Goal: Information Seeking & Learning: Learn about a topic

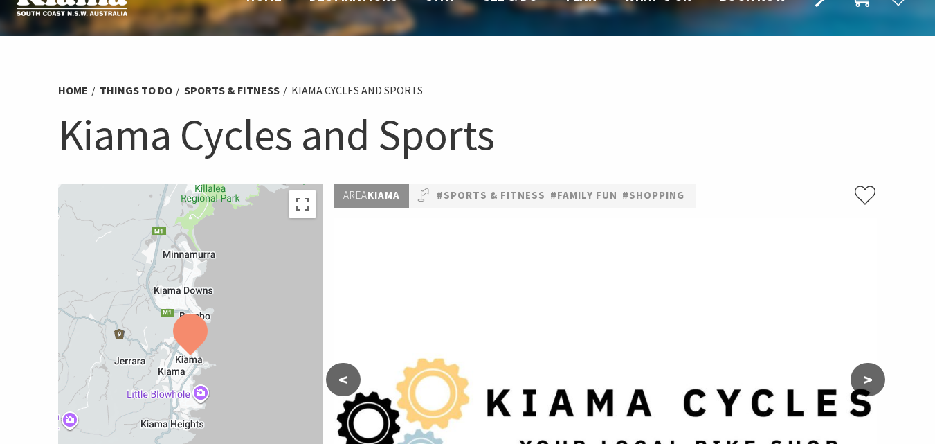
scroll to position [39, 0]
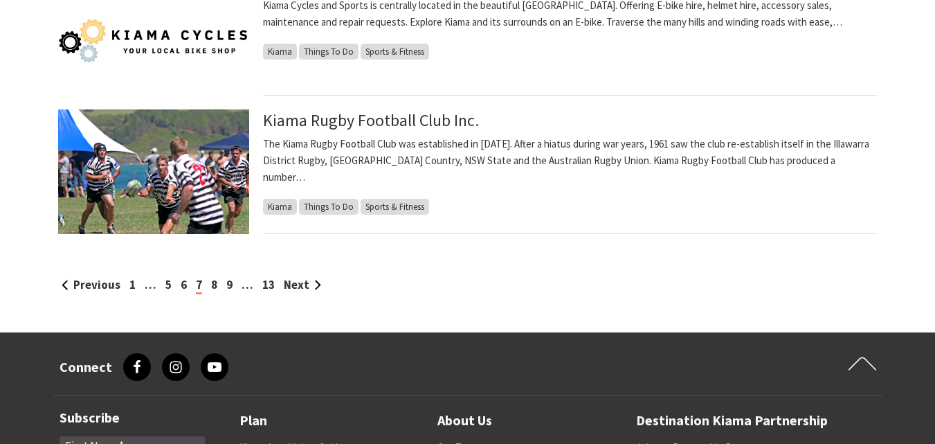
scroll to position [1535, 0]
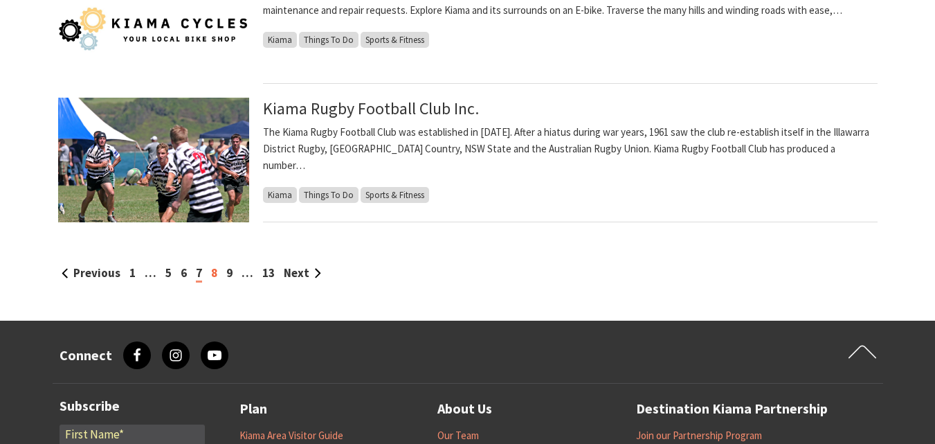
click at [212, 273] on link "8" at bounding box center [214, 272] width 6 height 15
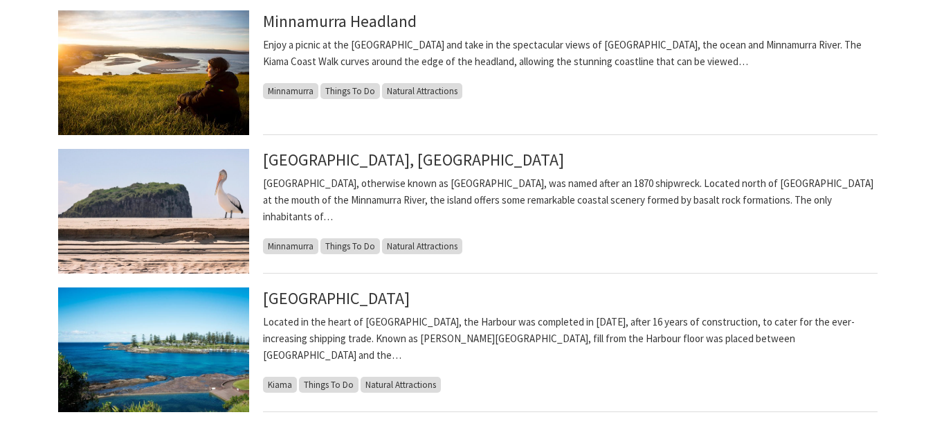
scroll to position [1349, 0]
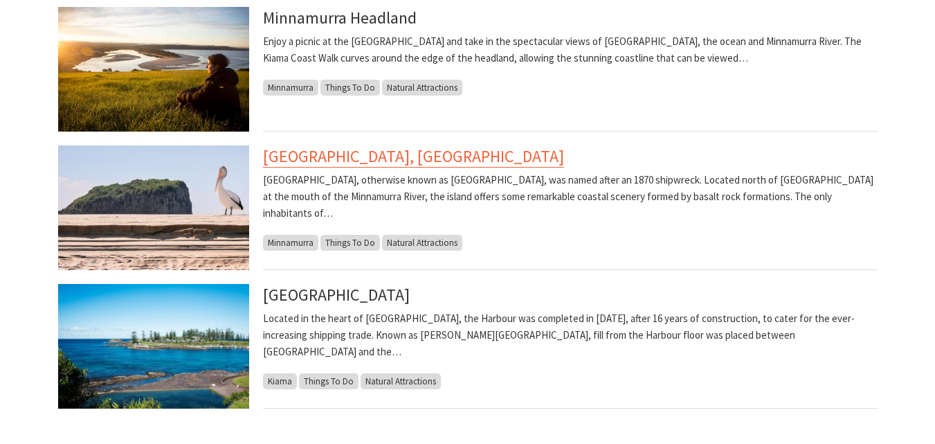
click at [330, 157] on link "[GEOGRAPHIC_DATA], [GEOGRAPHIC_DATA]" at bounding box center [413, 156] width 301 height 22
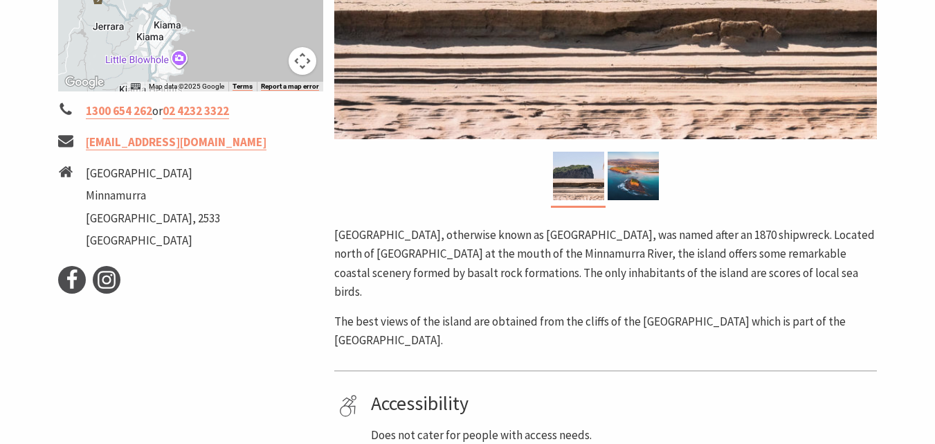
scroll to position [491, 0]
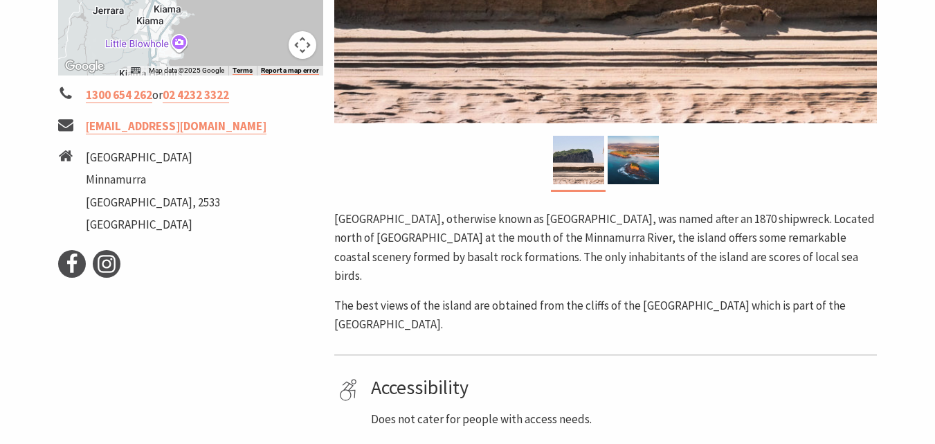
drag, startPoint x: 942, startPoint y: 58, endPoint x: 945, endPoint y: 165, distance: 107.3
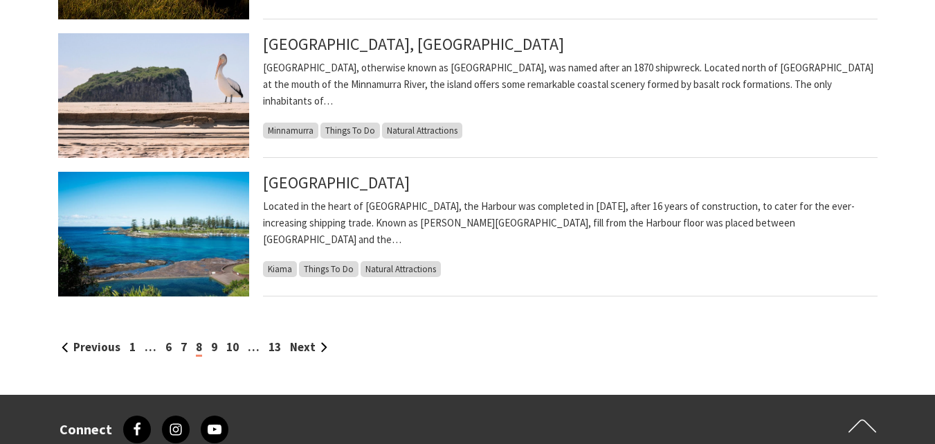
scroll to position [1473, 0]
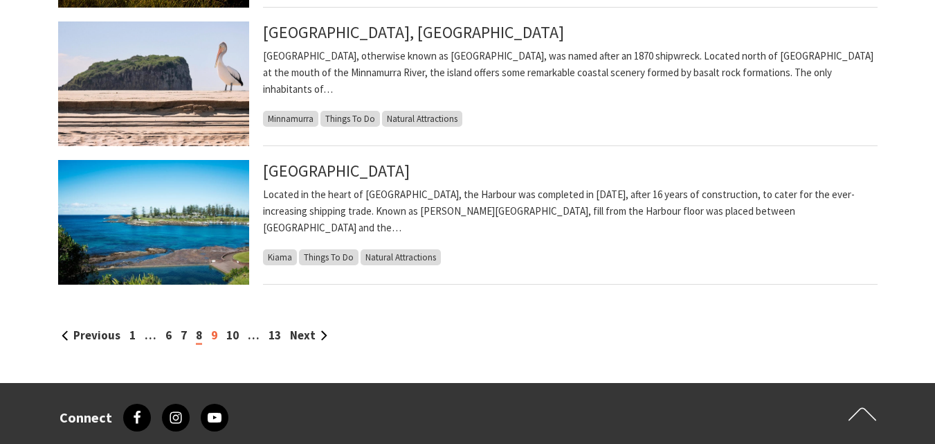
click at [214, 334] on link "9" at bounding box center [214, 334] width 6 height 15
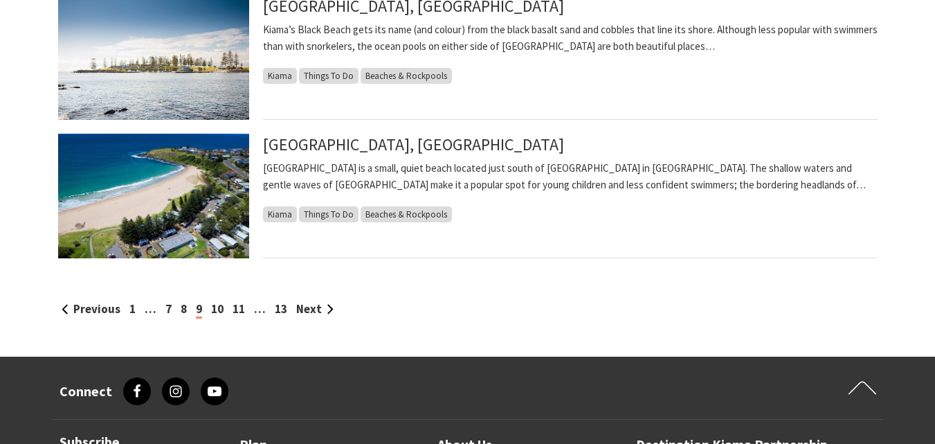
scroll to position [1507, 0]
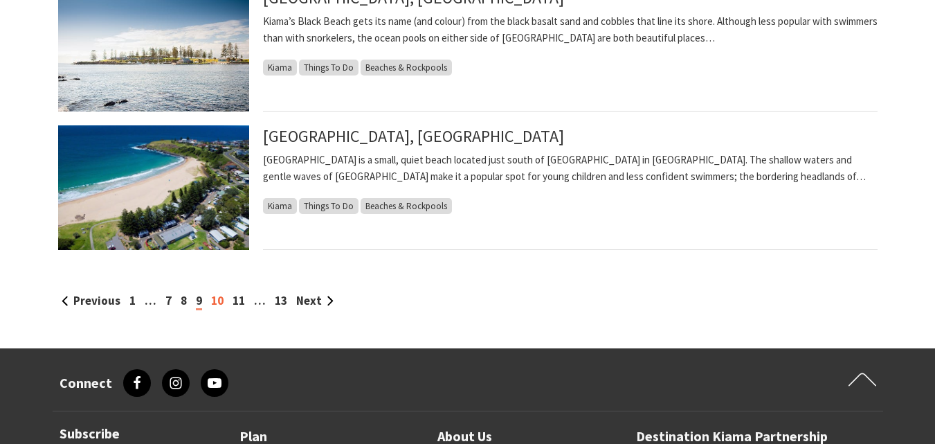
click at [221, 303] on link "10" at bounding box center [217, 300] width 12 height 15
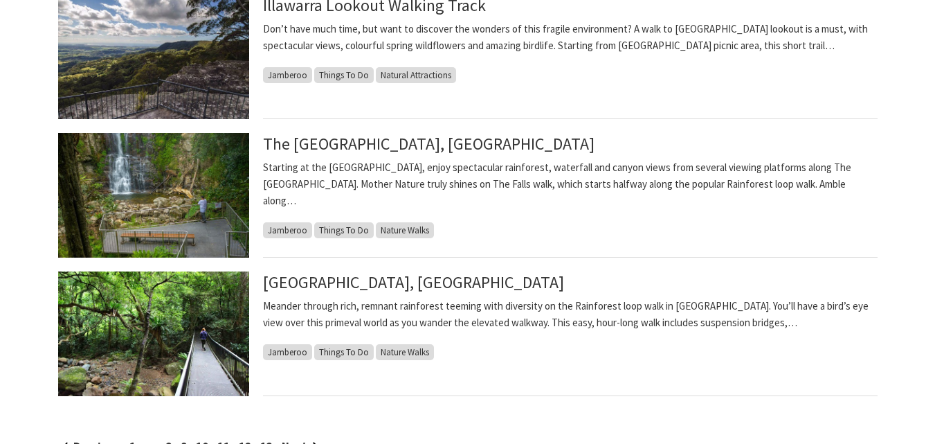
scroll to position [1366, 0]
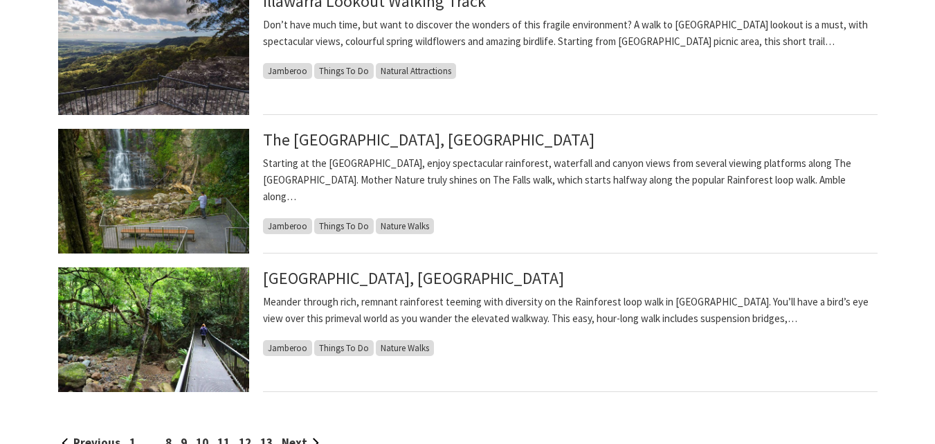
click at [120, 163] on img at bounding box center [153, 191] width 191 height 125
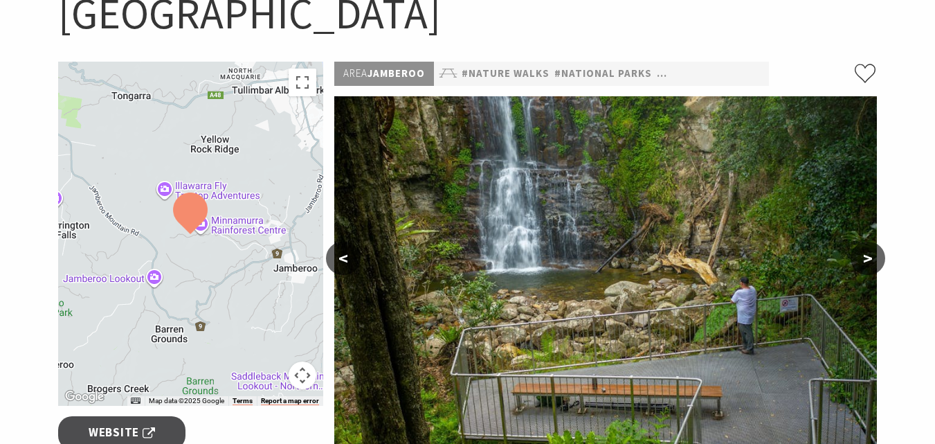
scroll to position [219, 0]
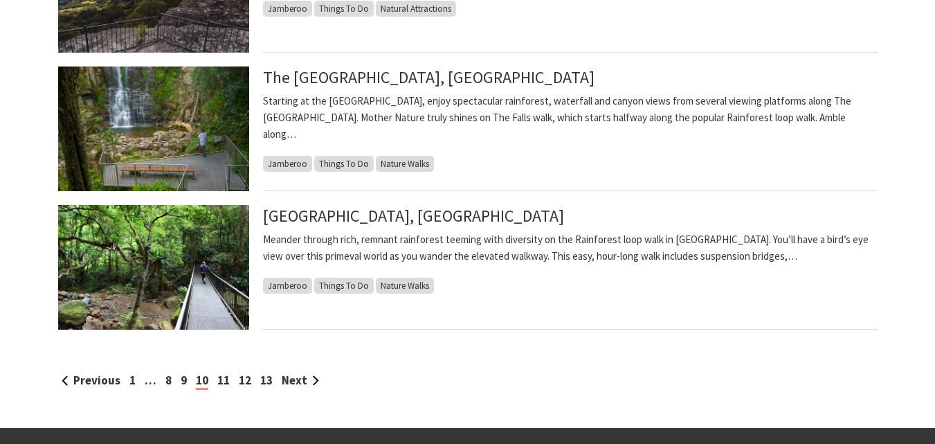
scroll to position [1431, 0]
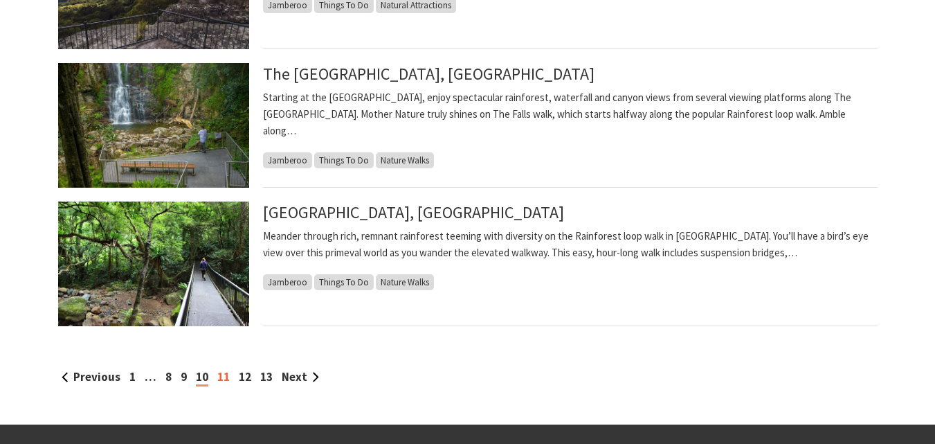
click at [221, 379] on link "11" at bounding box center [223, 376] width 12 height 15
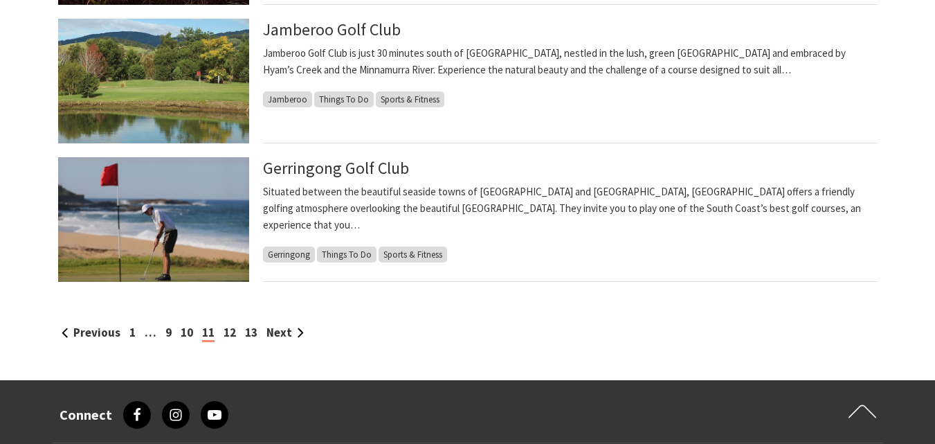
scroll to position [1487, 0]
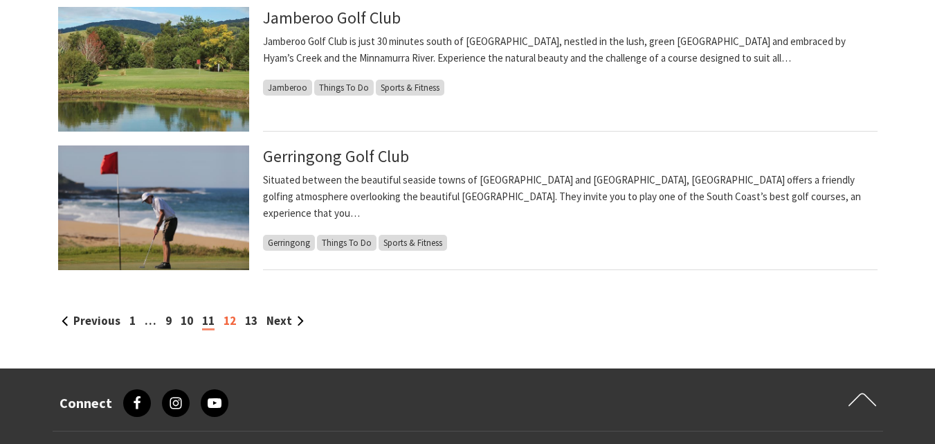
click at [231, 318] on link "12" at bounding box center [230, 320] width 12 height 15
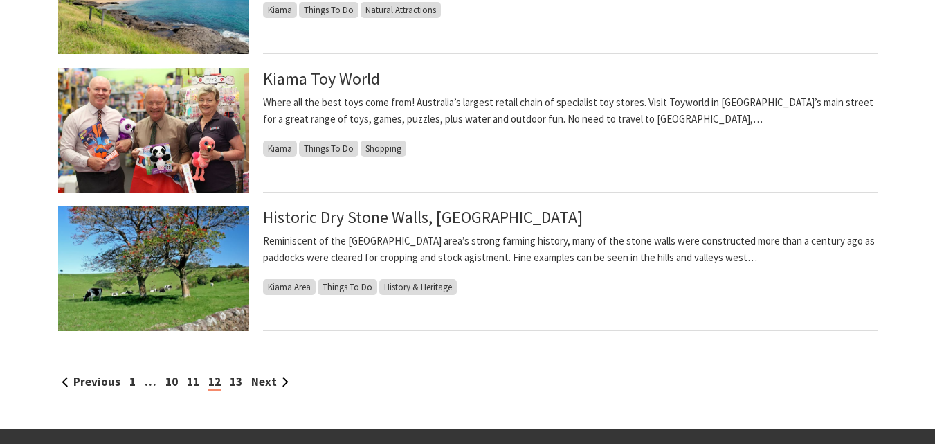
scroll to position [1438, 0]
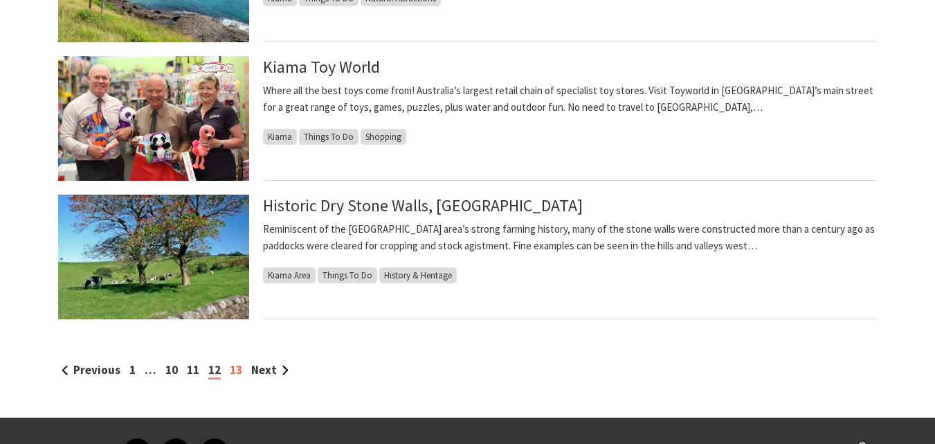
click at [236, 370] on link "13" at bounding box center [236, 369] width 12 height 15
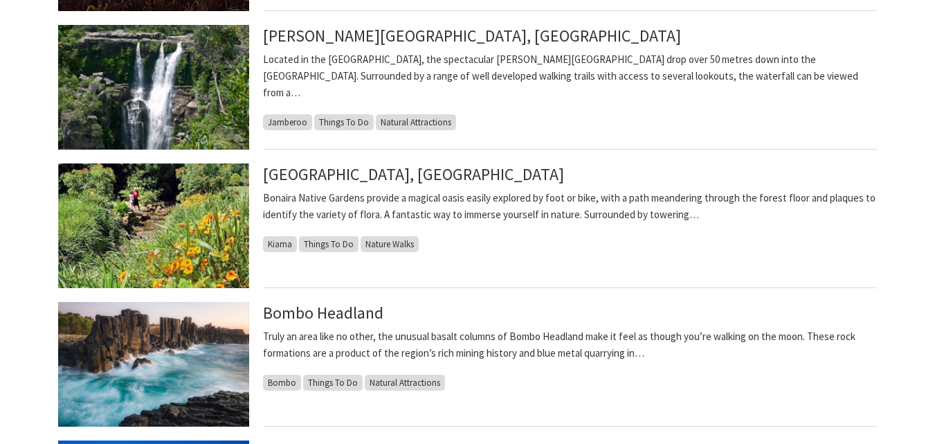
scroll to position [493, 0]
